Goal: Find specific page/section: Find specific page/section

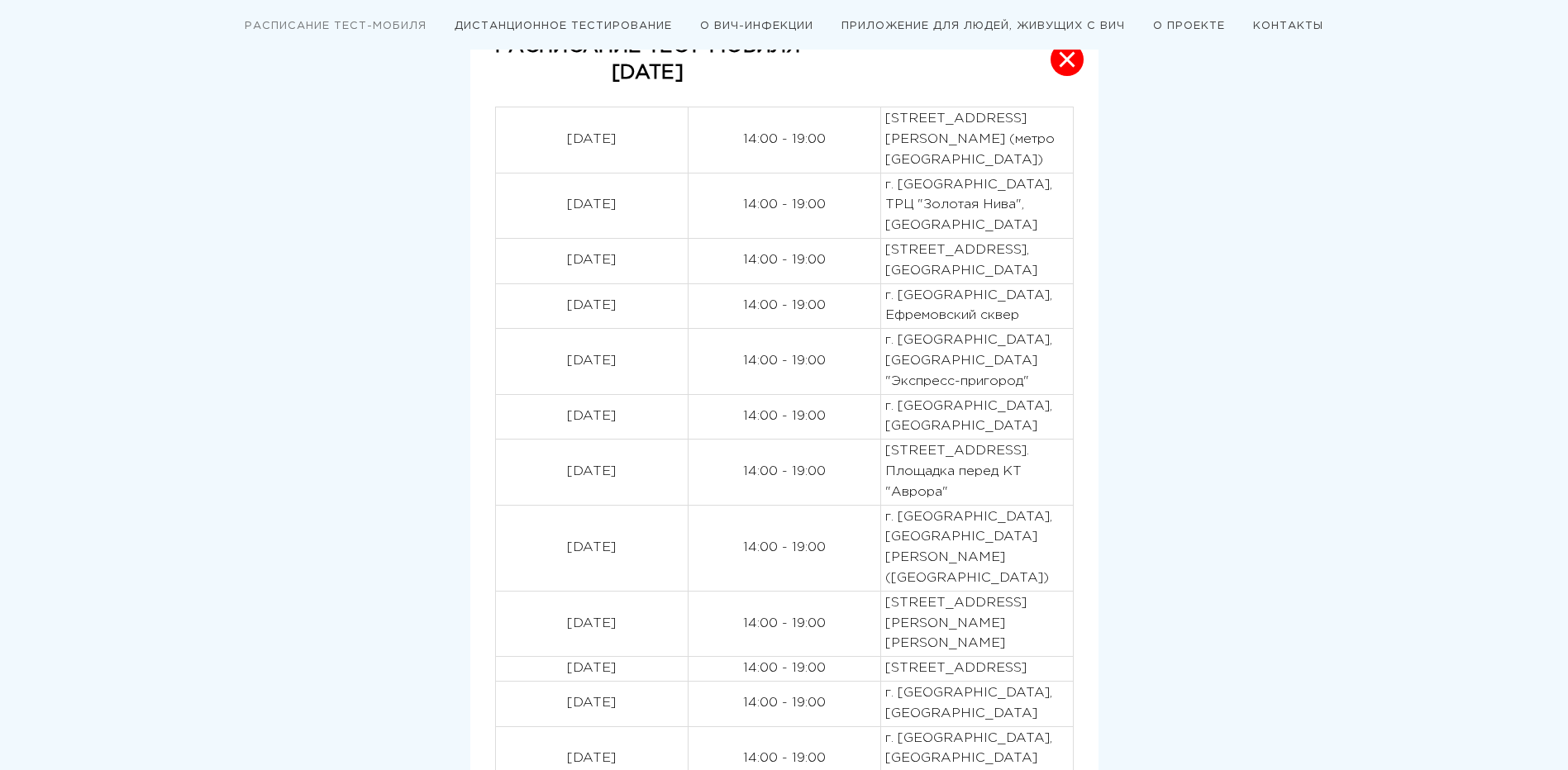
scroll to position [496, 0]
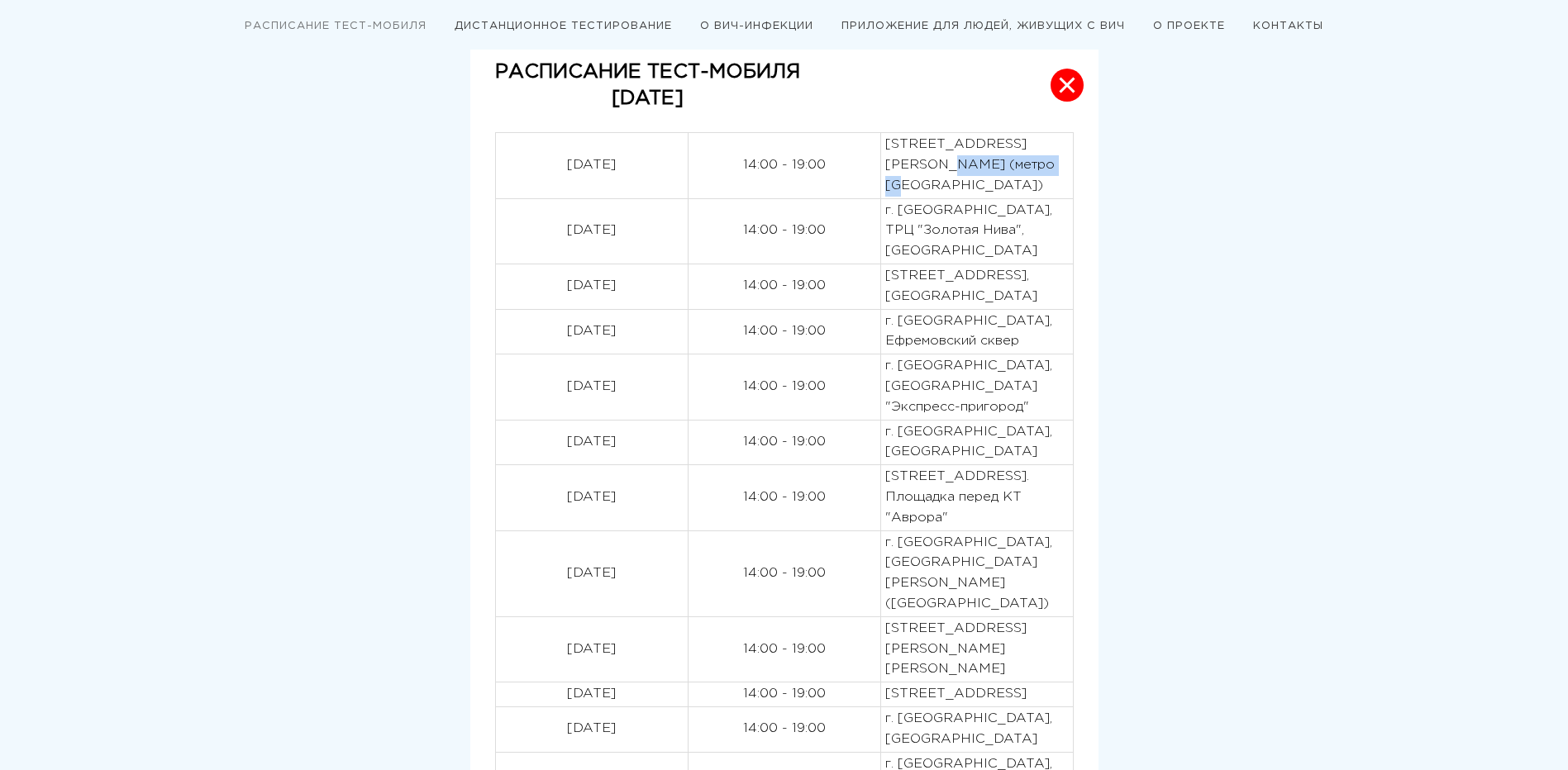
drag, startPoint x: 995, startPoint y: 163, endPoint x: 888, endPoint y: 167, distance: 107.1
click at [888, 167] on p "[STREET_ADDRESS][PERSON_NAME] (метро [GEOGRAPHIC_DATA])" at bounding box center [977, 164] width 184 height 61
copy p "[PERSON_NAME][STREET_ADDRESS]"
drag, startPoint x: 976, startPoint y: 254, endPoint x: 883, endPoint y: 252, distance: 93.0
click at [883, 252] on td "г. [GEOGRAPHIC_DATA], ТРЦ "Золотая Нива", [GEOGRAPHIC_DATA]" at bounding box center [976, 231] width 193 height 65
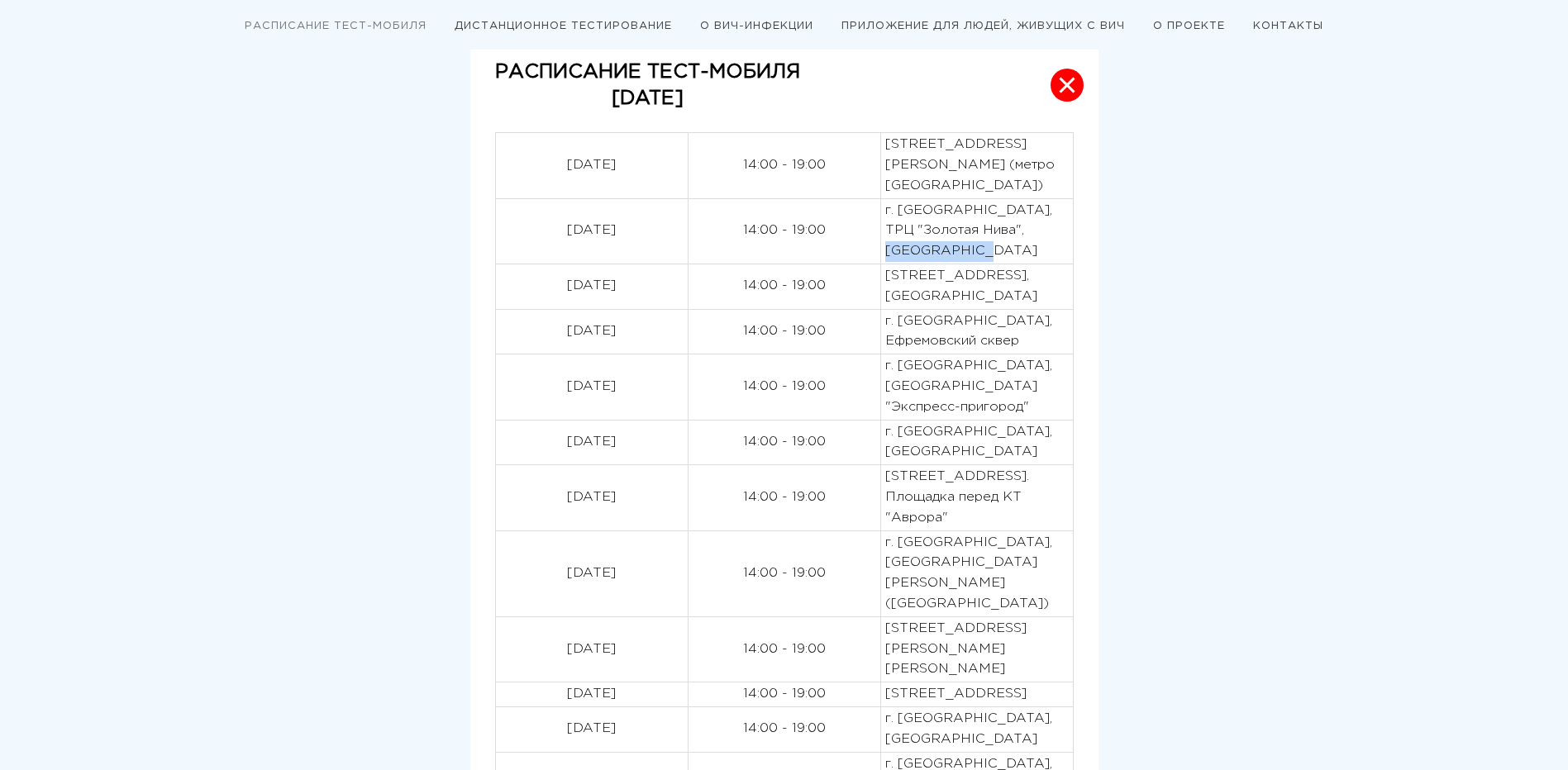
copy p "Золотая Нива"
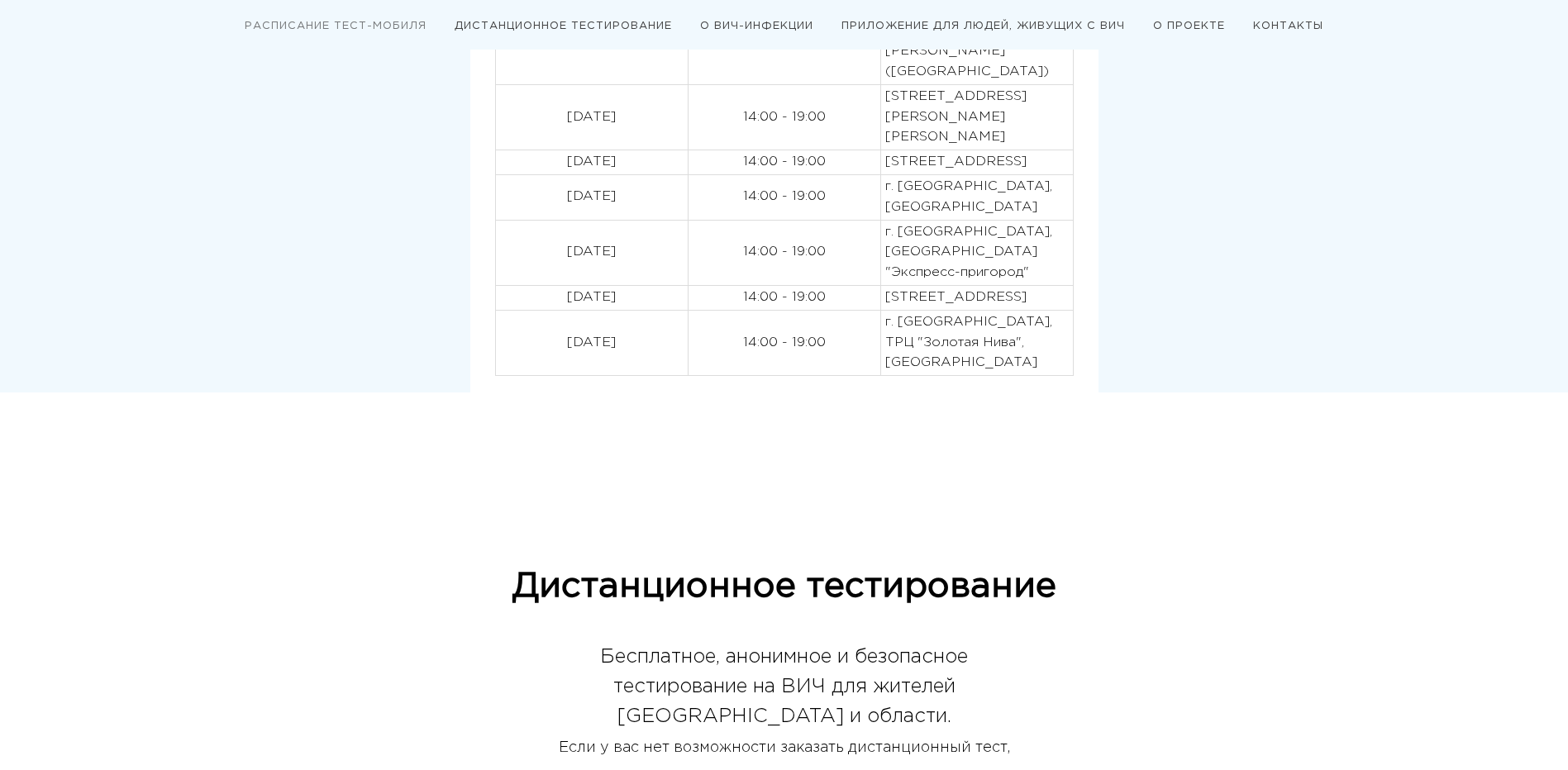
scroll to position [364, 0]
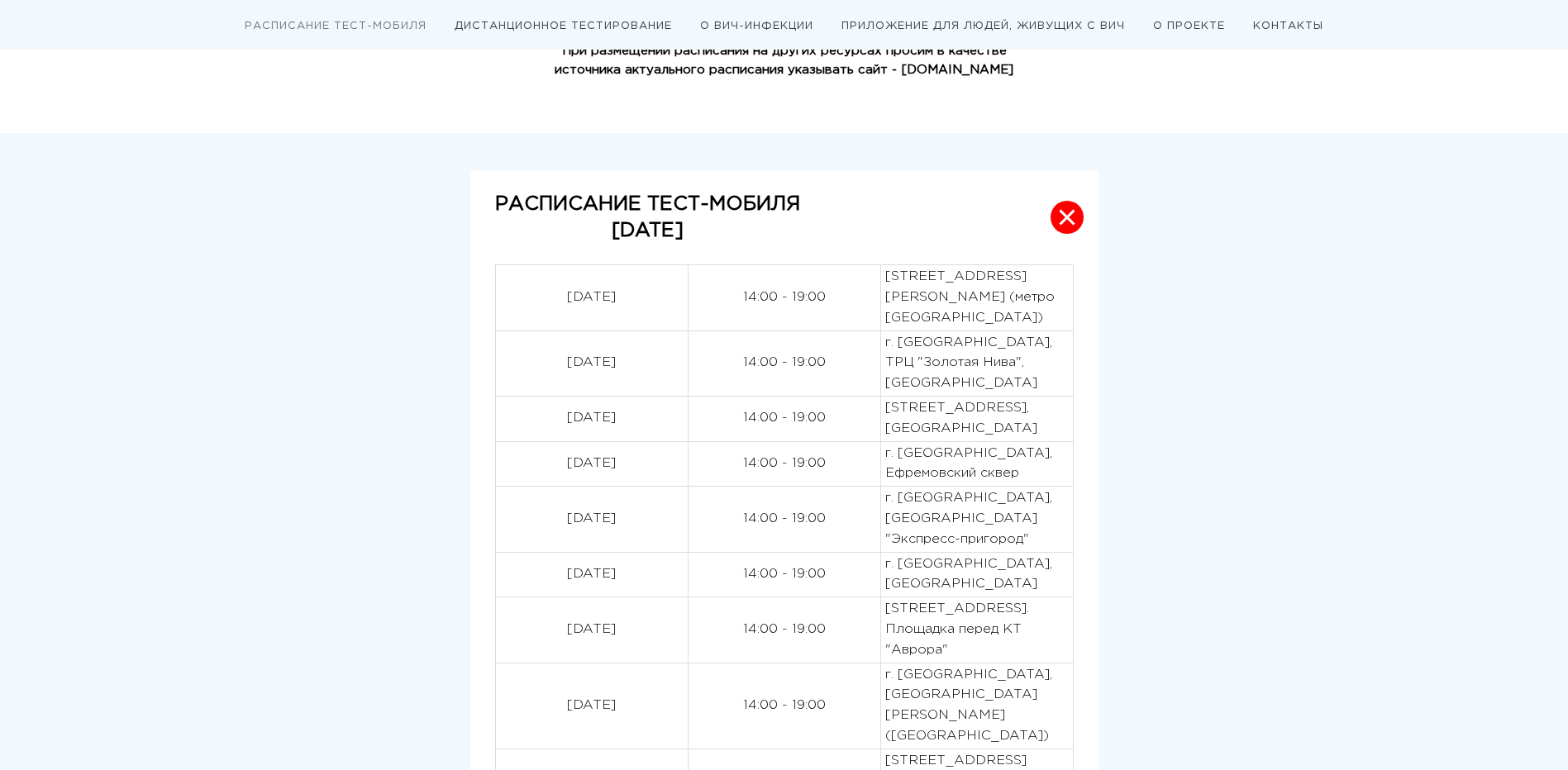
drag, startPoint x: 982, startPoint y: 450, endPoint x: 885, endPoint y: 450, distance: 97.0
click at [885, 440] on p "[STREET_ADDRESS], [GEOGRAPHIC_DATA]" at bounding box center [977, 419] width 184 height 42
drag, startPoint x: 956, startPoint y: 579, endPoint x: 887, endPoint y: 554, distance: 73.4
click at [887, 550] on p "г. [GEOGRAPHIC_DATA], [GEOGRAPHIC_DATA] "Экспресс-пригород"" at bounding box center [977, 518] width 184 height 61
copy p "Вокзала "Экспресс-пригород""
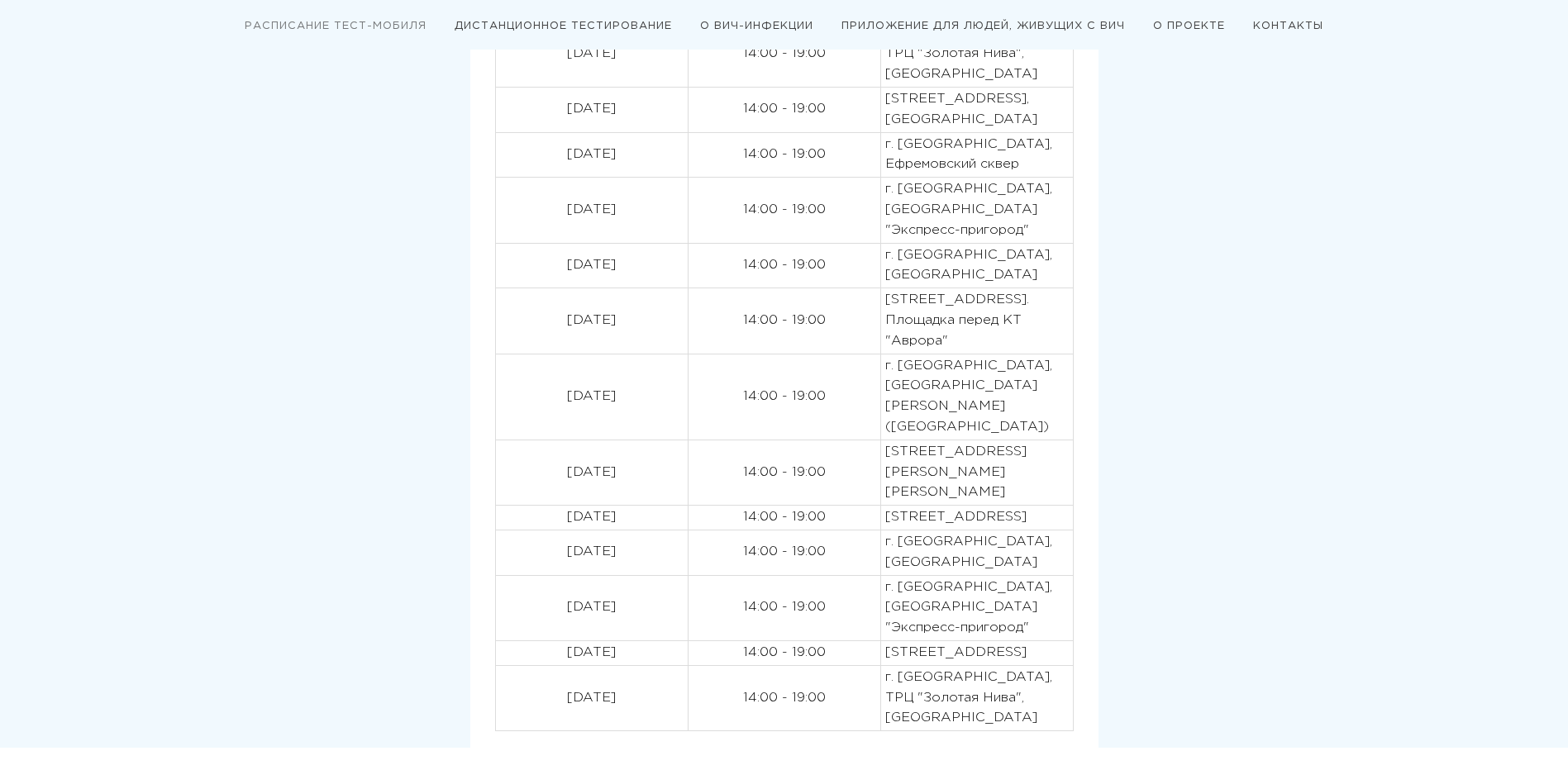
scroll to position [504, 0]
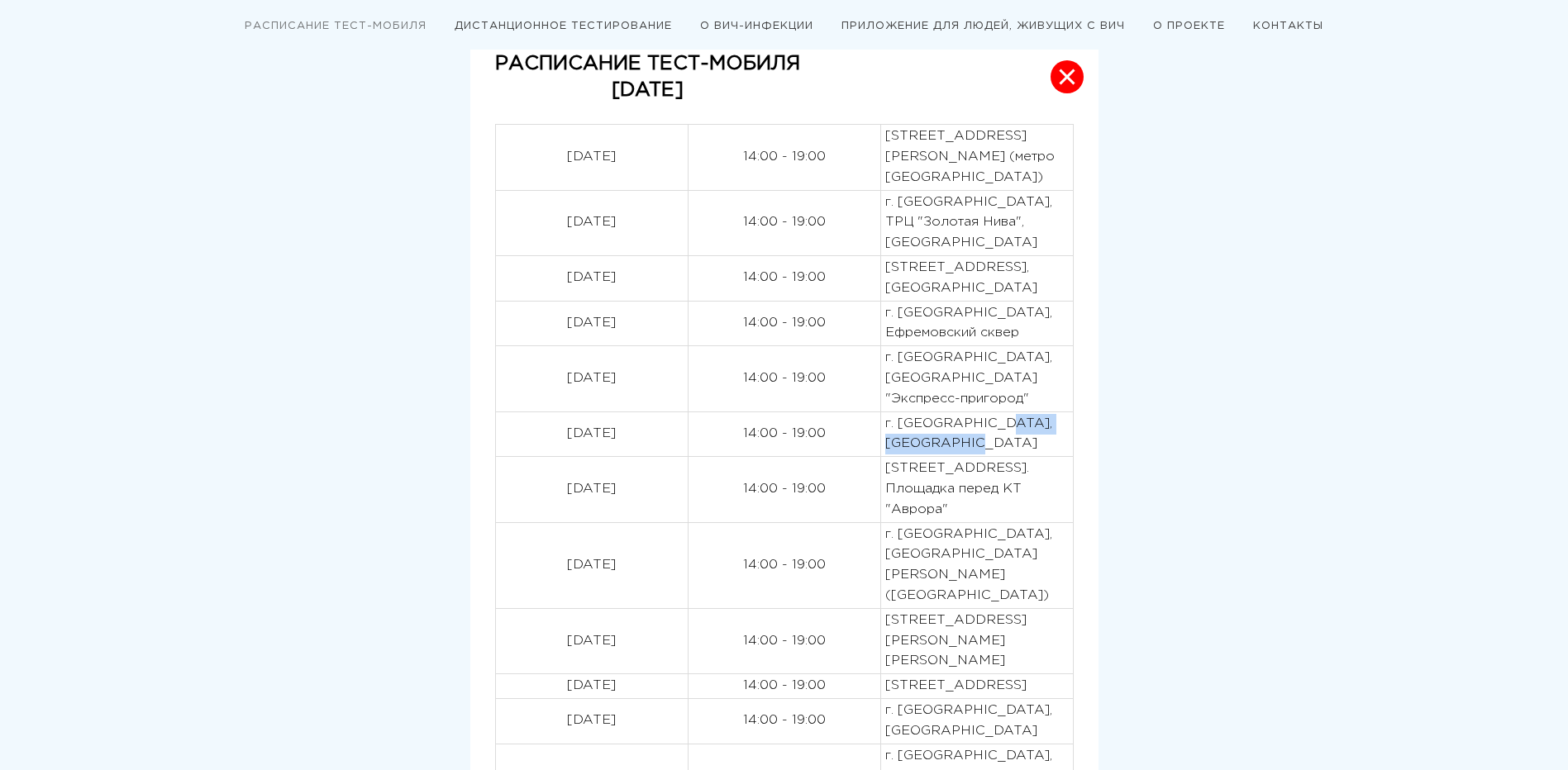
drag, startPoint x: 1004, startPoint y: 485, endPoint x: 881, endPoint y: 487, distance: 123.0
click at [881, 457] on td "г. [GEOGRAPHIC_DATA], [GEOGRAPHIC_DATA]" at bounding box center [976, 434] width 193 height 45
drag, startPoint x: 1019, startPoint y: 551, endPoint x: 930, endPoint y: 548, distance: 89.1
click at [930, 520] on p "[STREET_ADDRESS]. Площадка перед КТ "Аврора"" at bounding box center [977, 489] width 184 height 61
copy p "КТ "Аврора""
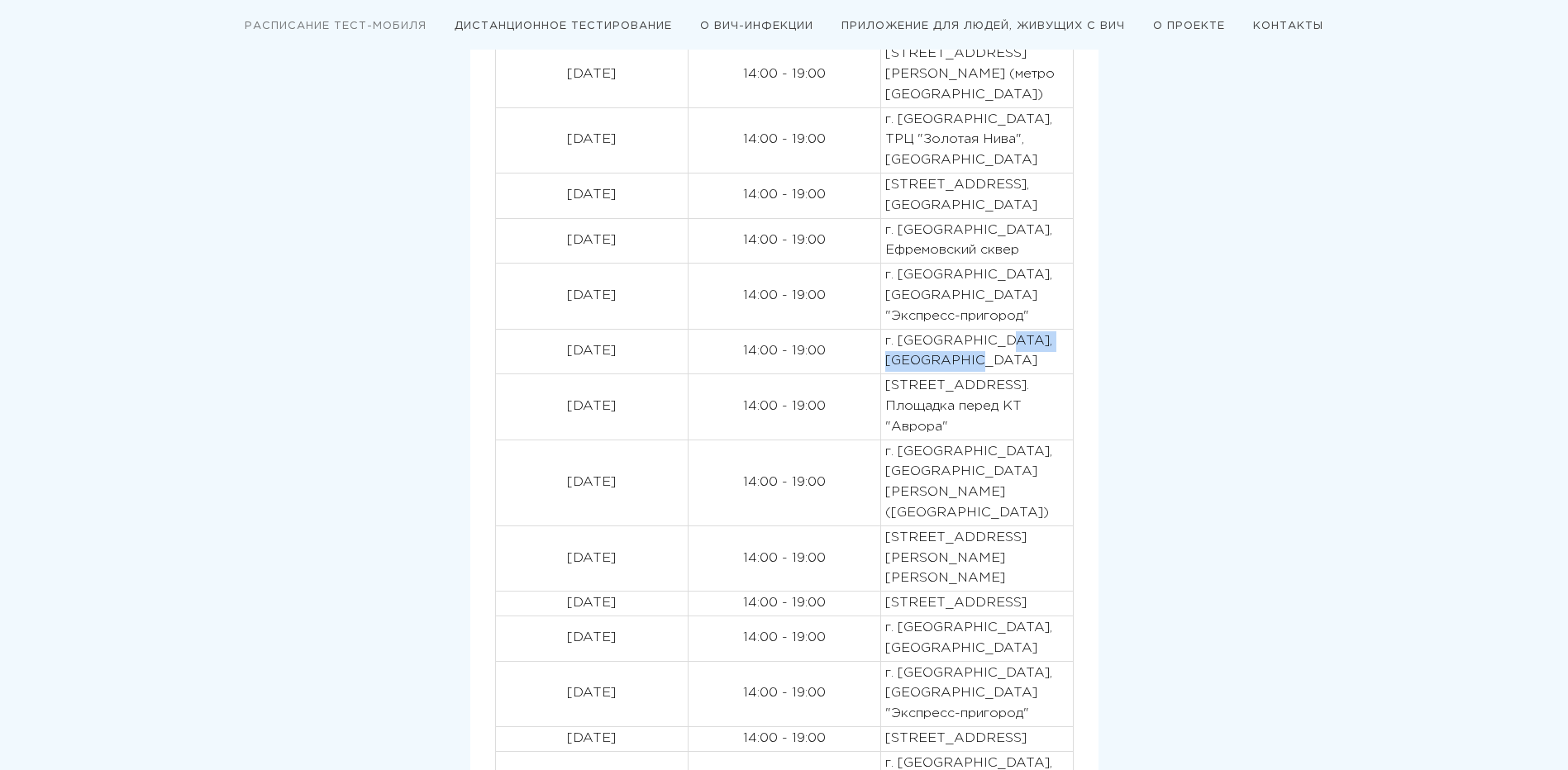
scroll to position [669, 0]
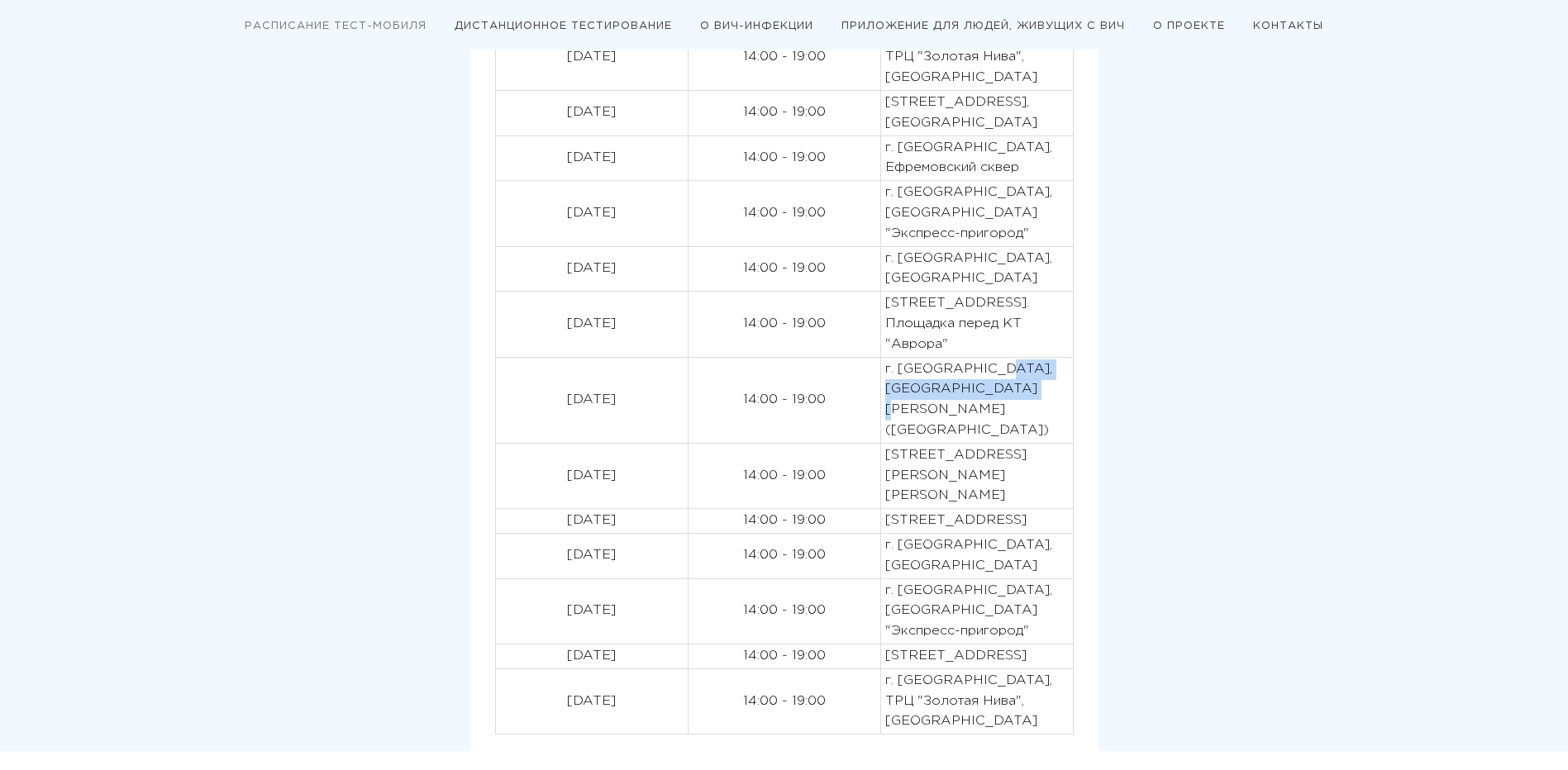
drag, startPoint x: 1023, startPoint y: 429, endPoint x: 1001, endPoint y: 410, distance: 29.1
click at [1001, 410] on p "г. [GEOGRAPHIC_DATA], [GEOGRAPHIC_DATA][PERSON_NAME] ([GEOGRAPHIC_DATA])" at bounding box center [977, 400] width 184 height 82
copy p "Площадь [PERSON_NAME] (ГПНТБ)"
drag, startPoint x: 1006, startPoint y: 496, endPoint x: 983, endPoint y: 485, distance: 25.5
click at [983, 485] on p "[STREET_ADDRESS][PERSON_NAME][PERSON_NAME]" at bounding box center [977, 476] width 184 height 61
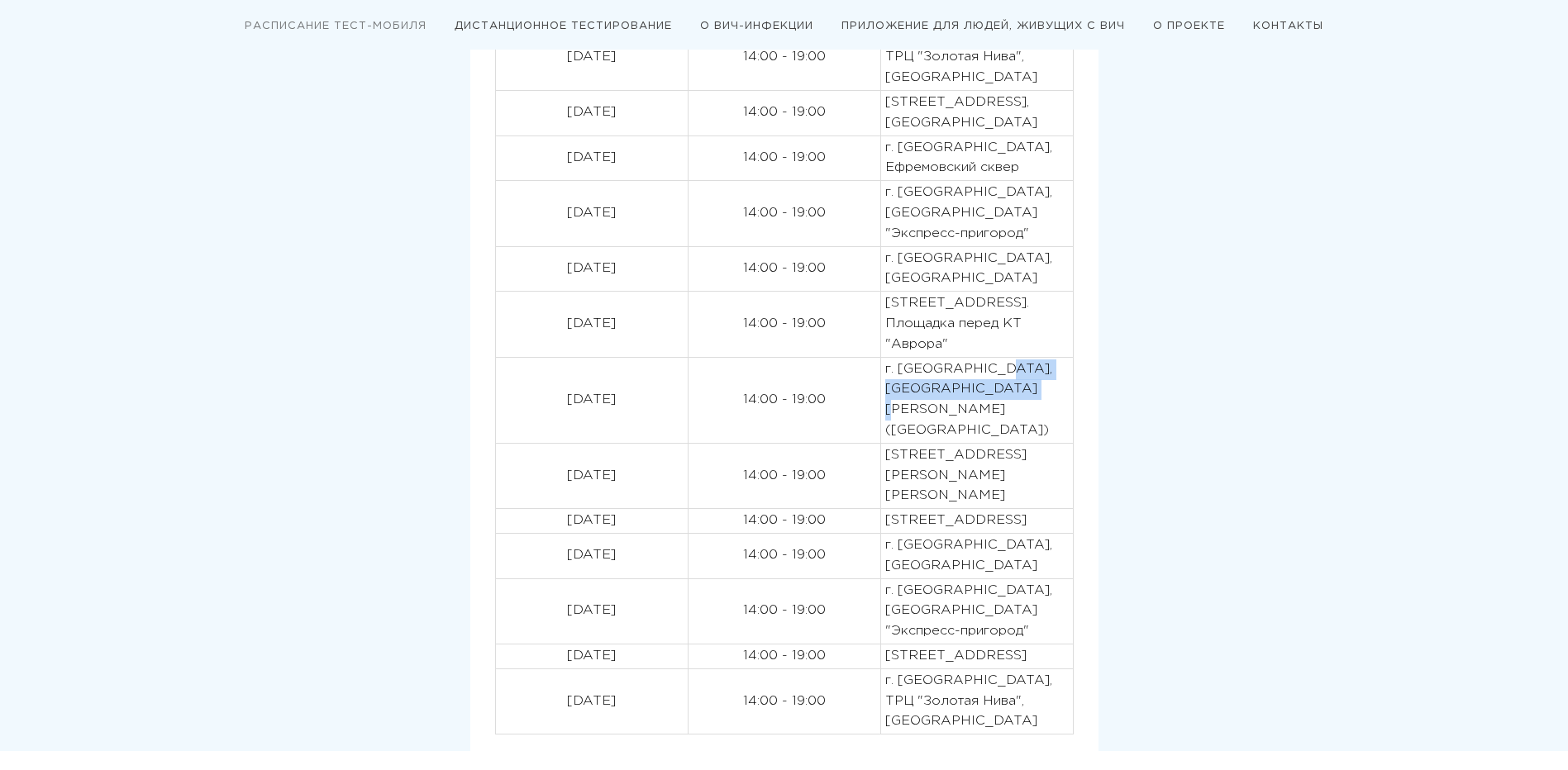
copy p "[PERSON_NAME], 179/2"
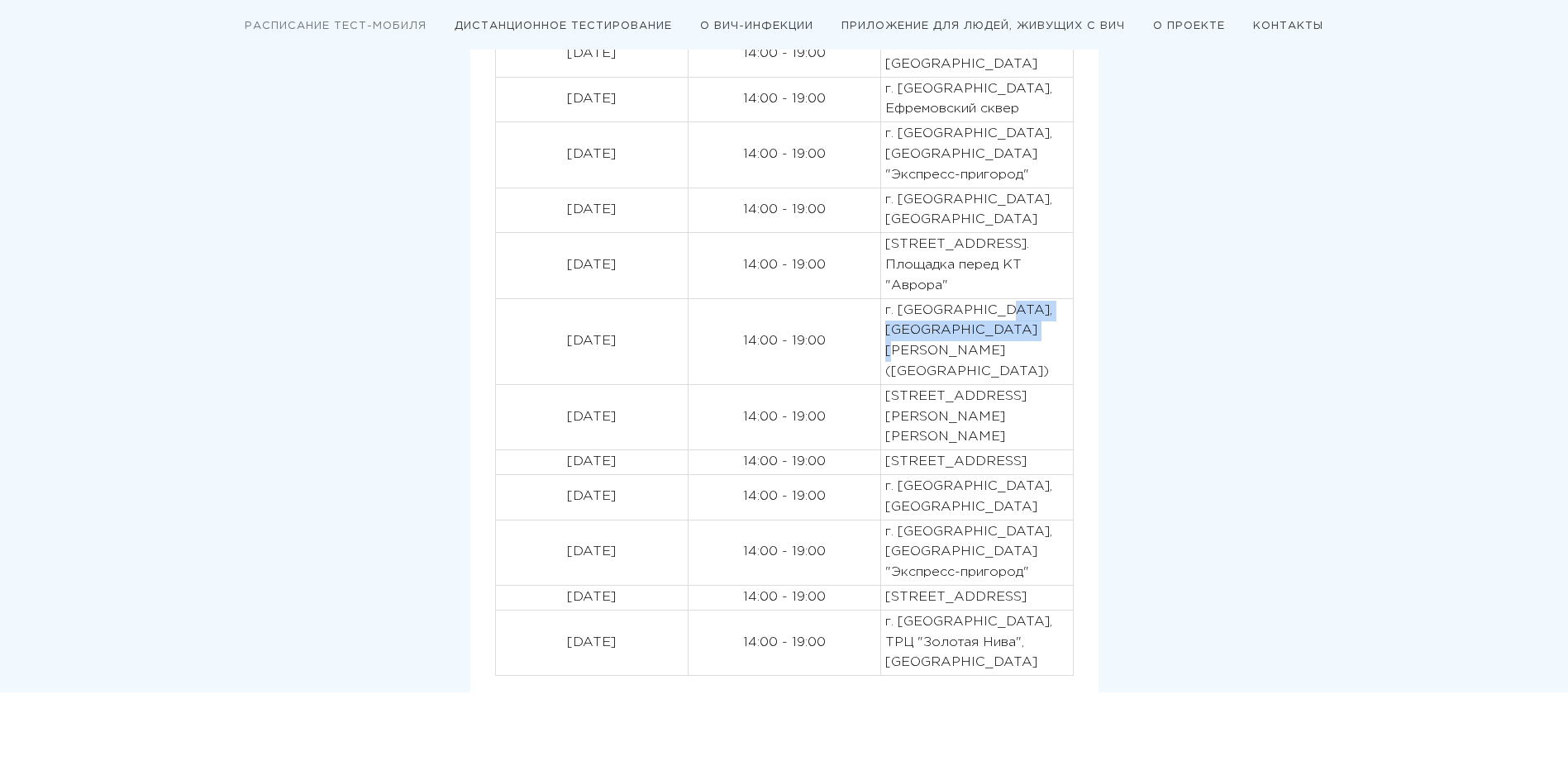
scroll to position [752, 0]
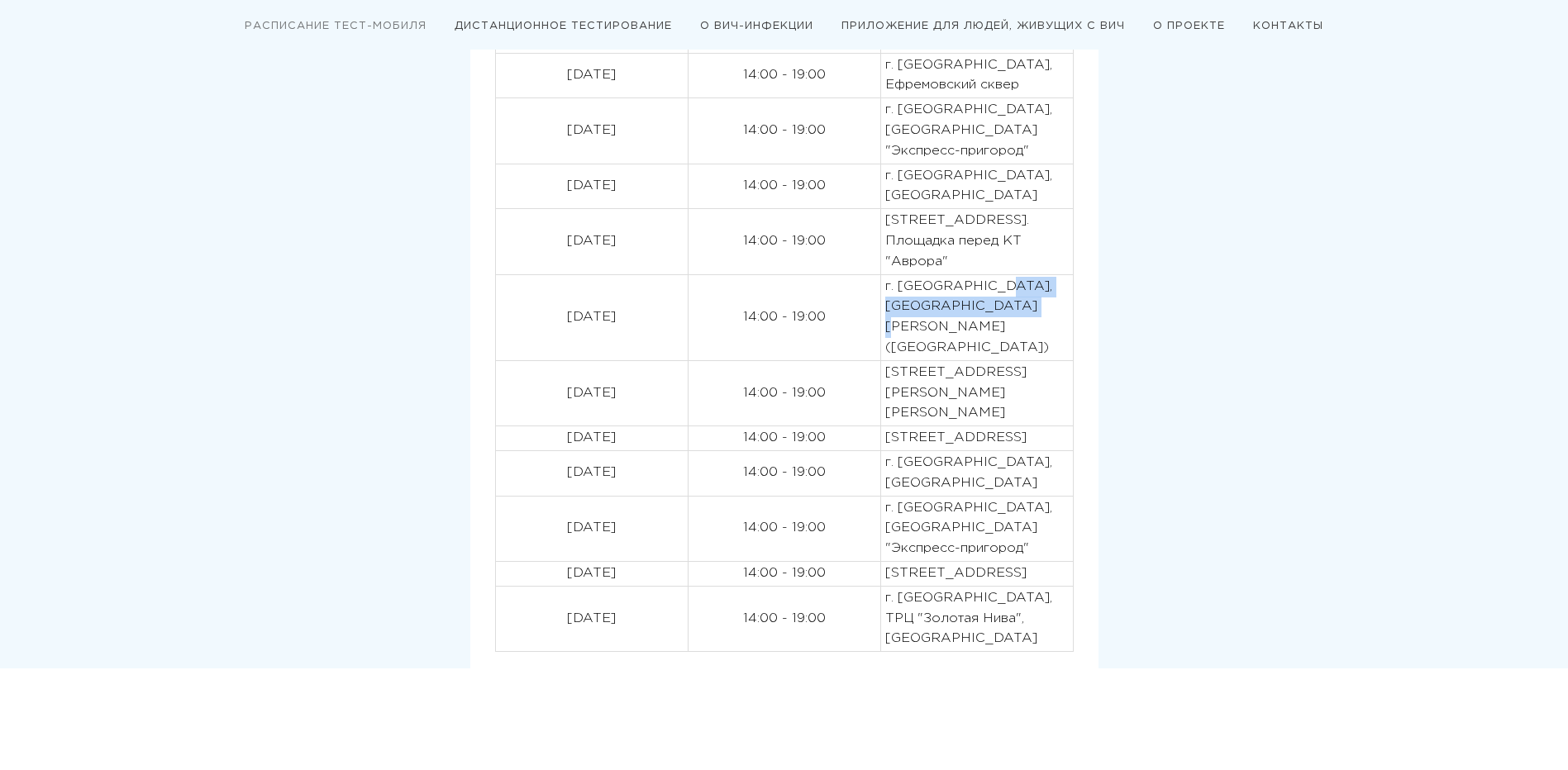
drag, startPoint x: 1012, startPoint y: 461, endPoint x: 880, endPoint y: 458, distance: 132.0
click at [880, 451] on tr "[DATE] 14:00 - 19:00 [STREET_ADDRESS]" at bounding box center [784, 439] width 577 height 25
click at [1022, 449] on p "[STREET_ADDRESS]" at bounding box center [977, 438] width 184 height 21
drag, startPoint x: 1022, startPoint y: 461, endPoint x: 890, endPoint y: 461, distance: 132.0
click at [890, 449] on p "[STREET_ADDRESS]" at bounding box center [977, 438] width 184 height 21
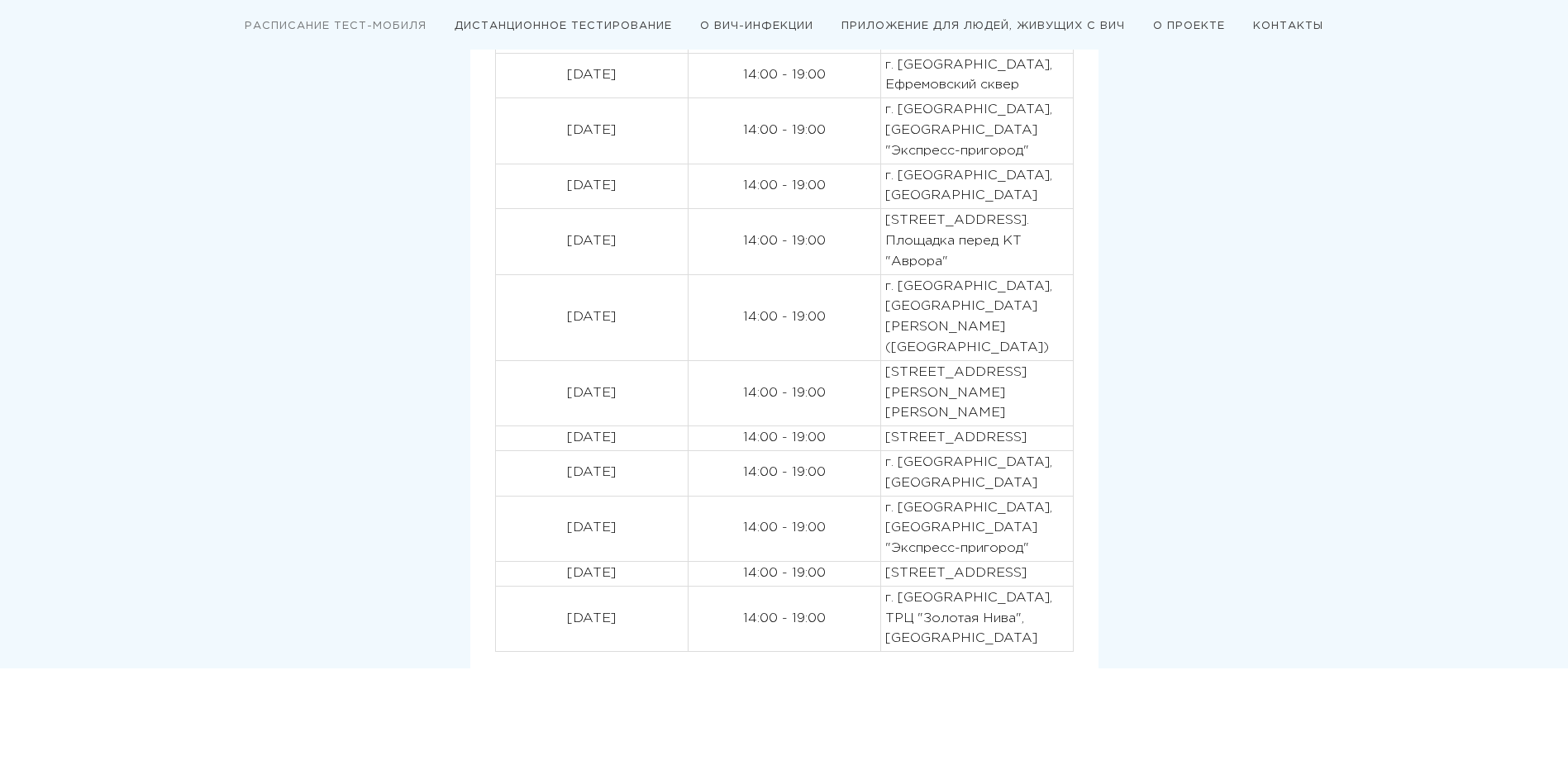
copy p "[STREET_ADDRESS]"
drag, startPoint x: 1041, startPoint y: 616, endPoint x: 1001, endPoint y: 616, distance: 40.0
click at [1001, 584] on p "[STREET_ADDRESS]" at bounding box center [977, 574] width 184 height 21
copy p "[STREET_ADDRESS]"
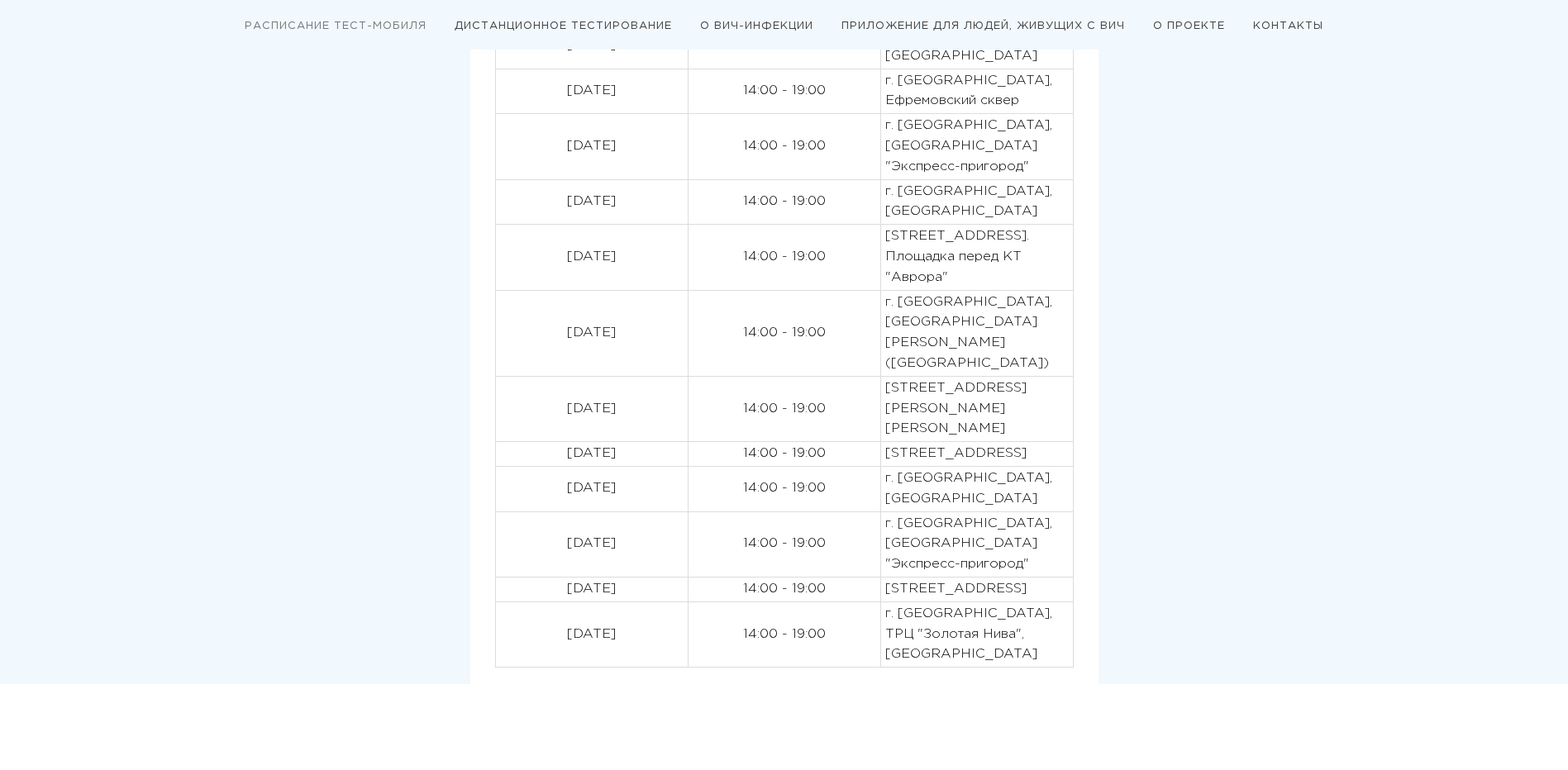
scroll to position [917, 0]
